Goal: Find specific page/section: Find specific page/section

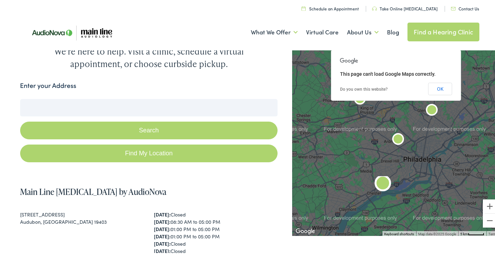
scroll to position [35, 0]
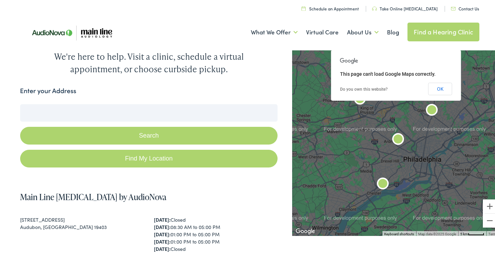
click at [156, 130] on button "Search" at bounding box center [149, 134] width 258 height 18
click at [446, 89] on button "OK" at bounding box center [440, 87] width 24 height 12
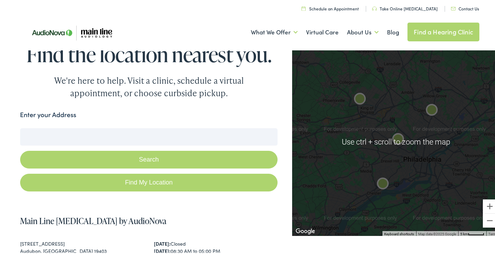
scroll to position [0, 0]
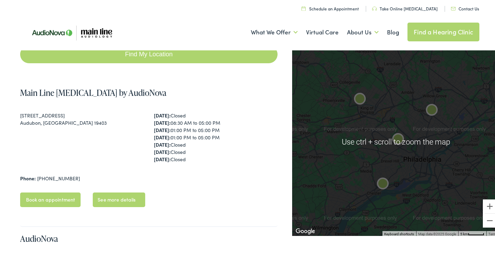
click at [397, 131] on img "Main Line Audiology by AudioNova" at bounding box center [398, 138] width 22 height 22
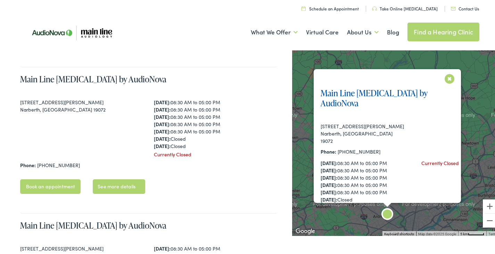
scroll to position [448, 0]
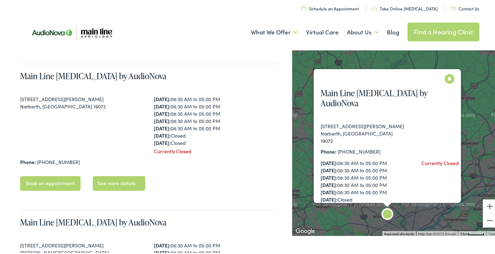
click at [444, 77] on button "Close" at bounding box center [449, 77] width 12 height 12
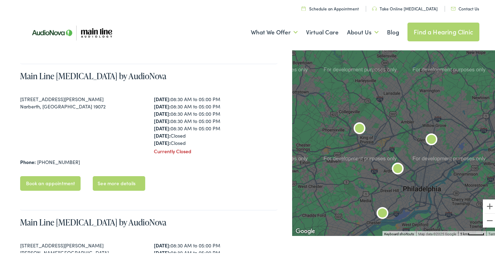
drag, startPoint x: 417, startPoint y: 101, endPoint x: 428, endPoint y: 52, distance: 50.2
click at [428, 52] on div at bounding box center [396, 140] width 208 height 187
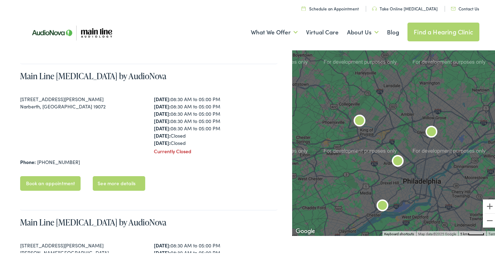
click at [354, 120] on img "Main Line Audiology by AudioNova" at bounding box center [359, 120] width 22 height 22
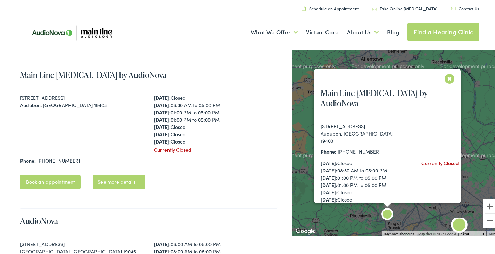
scroll to position [156, 0]
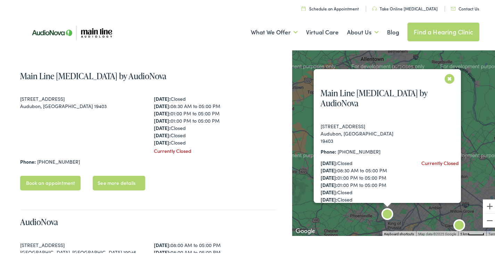
click at [443, 77] on button "Close" at bounding box center [449, 77] width 12 height 12
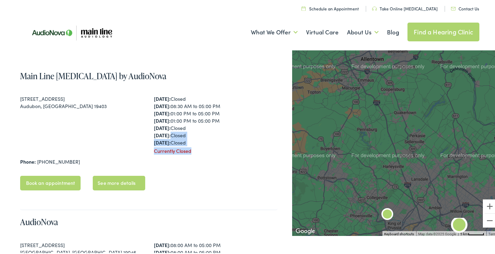
drag, startPoint x: 253, startPoint y: 145, endPoint x: 250, endPoint y: 137, distance: 9.5
click at [250, 137] on div "[DATE]: Closed [DATE]: 08:30 AM to 05:00 PM [DATE]: 01:00 PM to 05:00 PM [DATE]…" at bounding box center [216, 123] width 124 height 59
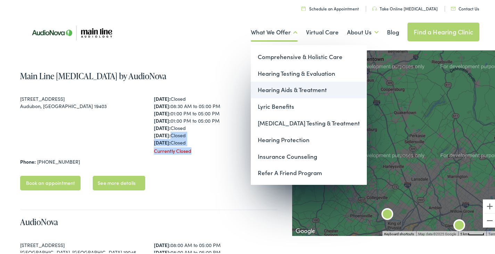
click at [285, 86] on link "Hearing Aids & Treatment" at bounding box center [309, 88] width 116 height 17
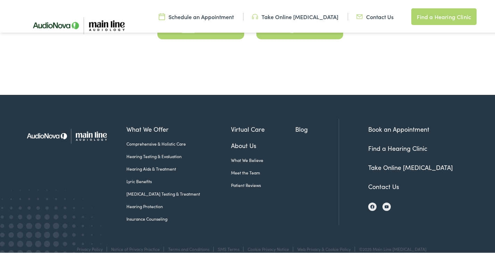
scroll to position [3237, 0]
